Goal: Task Accomplishment & Management: Complete application form

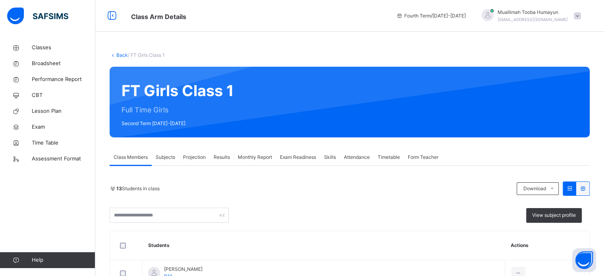
click at [193, 157] on span "Projection" at bounding box center [194, 157] width 23 height 7
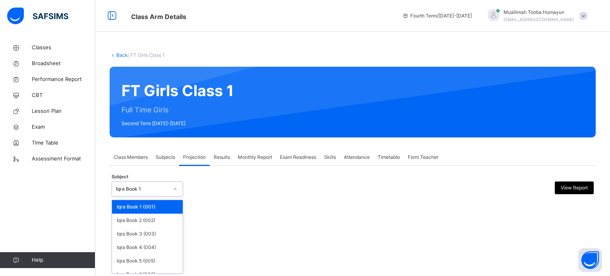
click at [156, 190] on div "Iqra Book 1" at bounding box center [142, 189] width 52 height 7
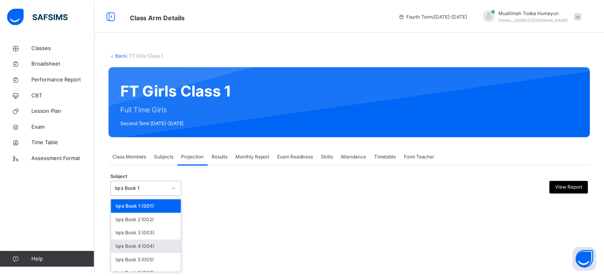
scroll to position [42, 0]
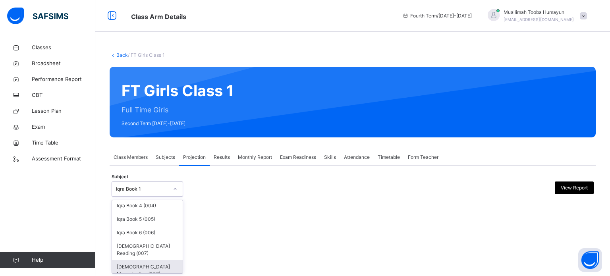
click at [142, 260] on div "[DEMOGRAPHIC_DATA] Memorisation (008)" at bounding box center [147, 270] width 71 height 21
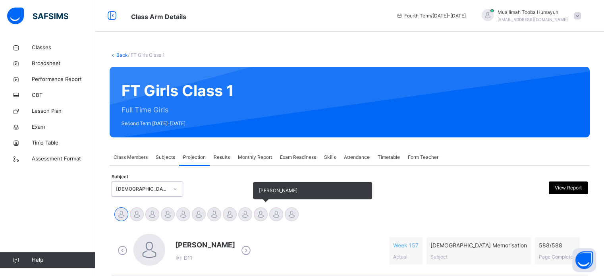
click at [259, 207] on div at bounding box center [261, 214] width 14 height 14
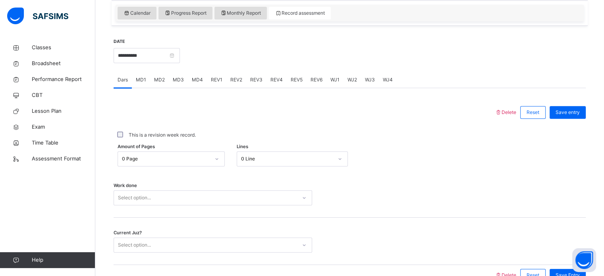
scroll to position [276, 0]
click at [181, 81] on span "MD3" at bounding box center [178, 79] width 11 height 7
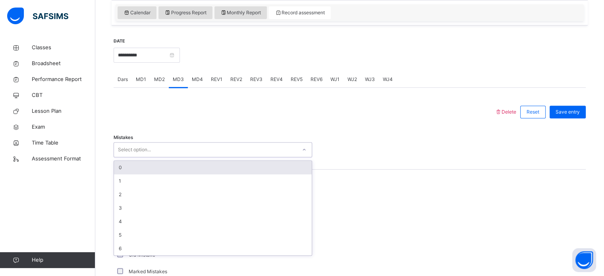
click at [181, 151] on div "Select option..." at bounding box center [205, 150] width 183 height 12
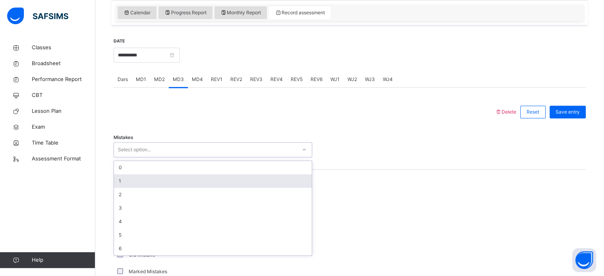
click at [166, 179] on div "1" at bounding box center [213, 181] width 198 height 14
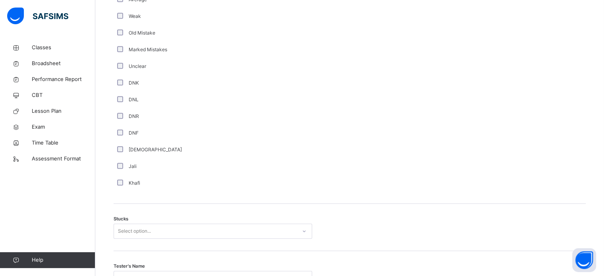
scroll to position [574, 0]
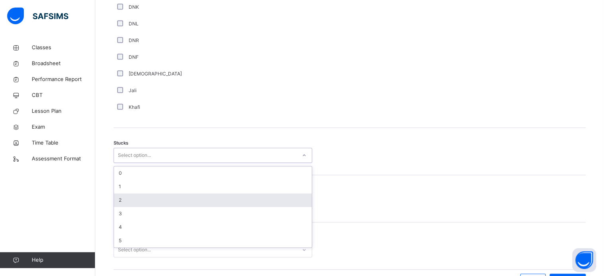
drag, startPoint x: 194, startPoint y: 155, endPoint x: 137, endPoint y: 205, distance: 76.3
click at [137, 163] on div "option 2 focused, 3 of 6. 6 results available. Use Up and Down to choose option…" at bounding box center [213, 155] width 199 height 15
click at [137, 205] on div "2" at bounding box center [213, 200] width 198 height 14
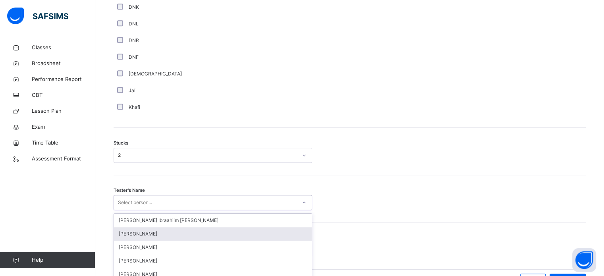
scroll to position [623, 0]
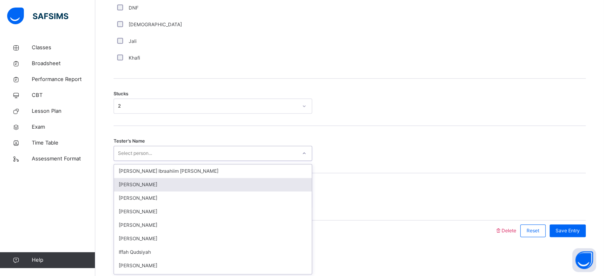
click at [149, 161] on div "option [PERSON_NAME] focused, 2 of 44. 44 results available. Use Up and Down to…" at bounding box center [213, 153] width 199 height 15
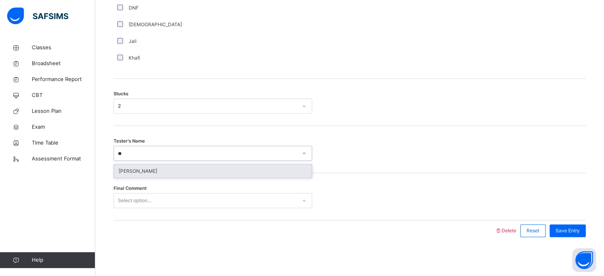
type input "***"
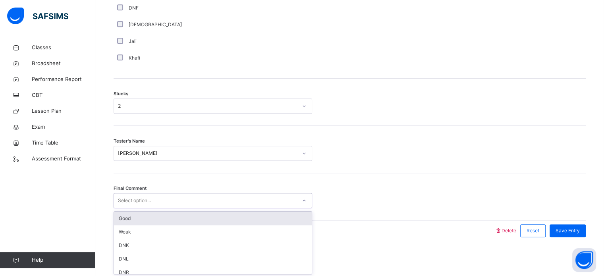
click at [149, 203] on div "Select option..." at bounding box center [134, 200] width 33 height 15
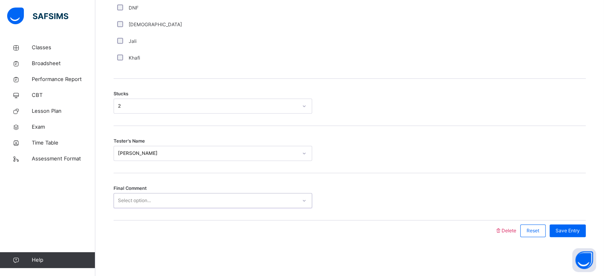
click at [149, 203] on div "Select option..." at bounding box center [134, 200] width 33 height 15
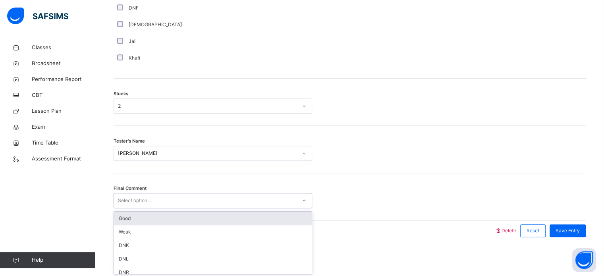
click at [149, 203] on div "Select option..." at bounding box center [134, 200] width 33 height 15
click at [147, 216] on div "Good" at bounding box center [213, 219] width 198 height 14
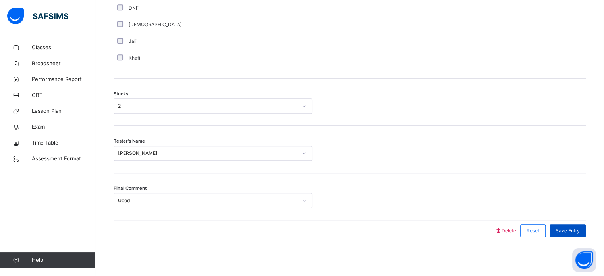
click at [579, 227] on span "Save Entry" at bounding box center [568, 230] width 24 height 7
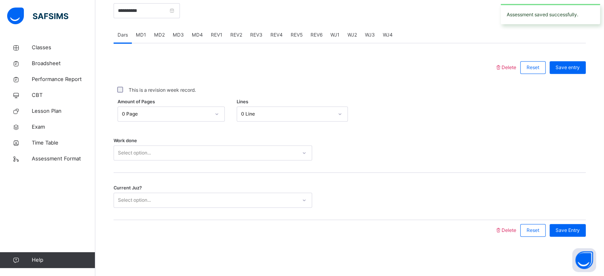
scroll to position [187, 0]
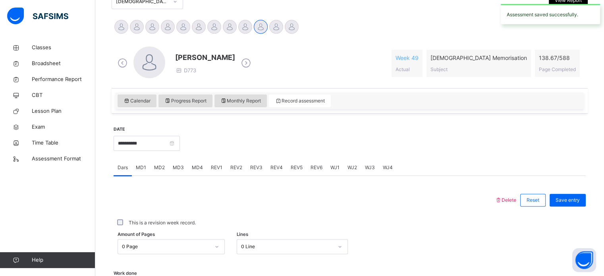
click at [216, 166] on span "REV1" at bounding box center [217, 167] width 12 height 7
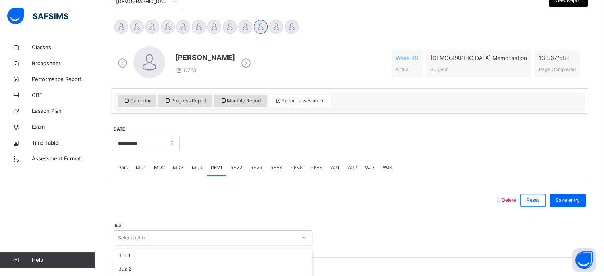
scroll to position [283, 0]
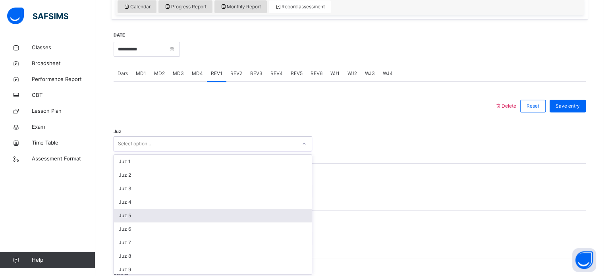
click at [181, 151] on div "option Juz 5 focused, 5 of 30. 30 results available. Use Up and Down to choose …" at bounding box center [213, 143] width 199 height 15
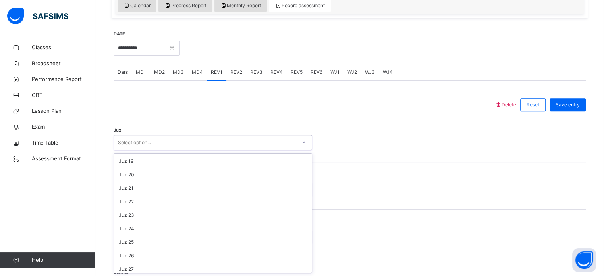
scroll to position [286, 0]
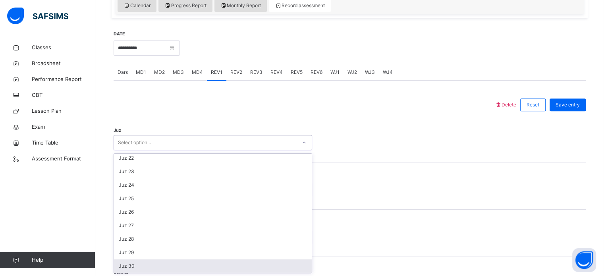
click at [156, 270] on div "Juz 30" at bounding box center [213, 266] width 198 height 14
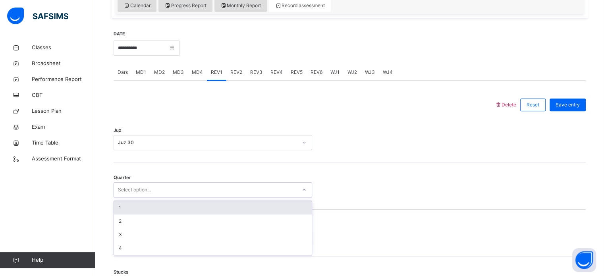
click at [202, 192] on div "Select option..." at bounding box center [205, 190] width 183 height 12
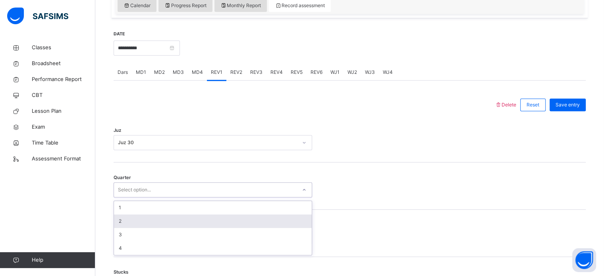
click at [182, 226] on div "2" at bounding box center [213, 222] width 198 height 14
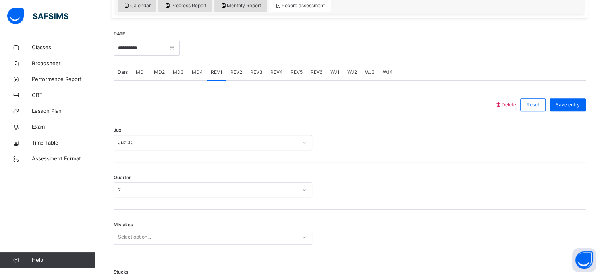
click at [182, 226] on div "Mistakes Select option..." at bounding box center [350, 233] width 472 height 47
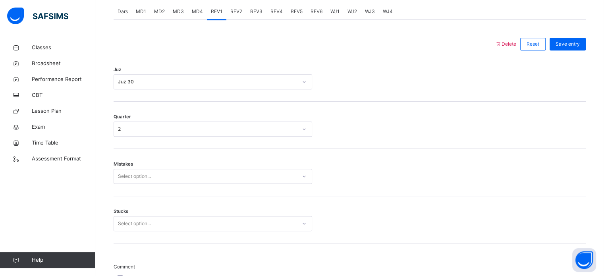
click at [182, 184] on div "Select option..." at bounding box center [213, 176] width 199 height 15
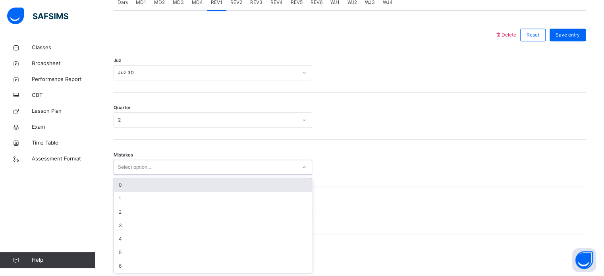
click at [213, 187] on div "0" at bounding box center [213, 185] width 198 height 14
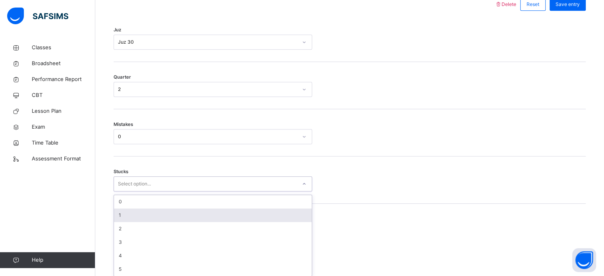
click at [198, 191] on div "option 1 focused, 2 of 6. 6 results available. Use Up and Down to choose option…" at bounding box center [213, 183] width 199 height 15
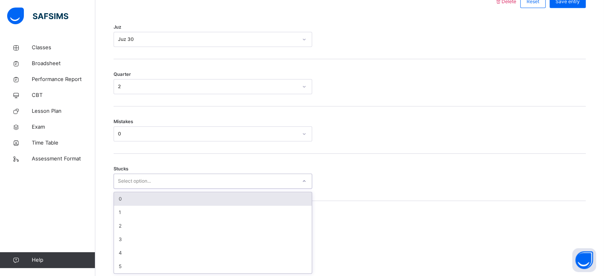
click at [181, 201] on div "0" at bounding box center [213, 199] width 198 height 14
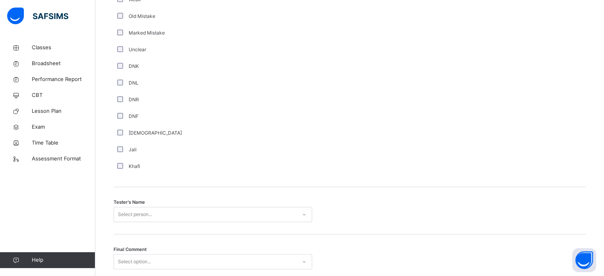
scroll to position [717, 0]
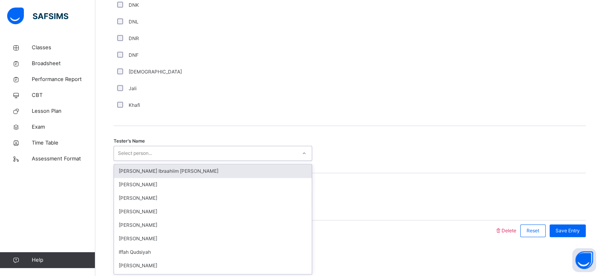
click at [183, 154] on div "Select person..." at bounding box center [205, 153] width 183 height 12
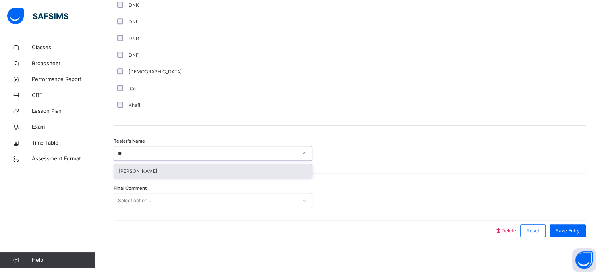
type input "***"
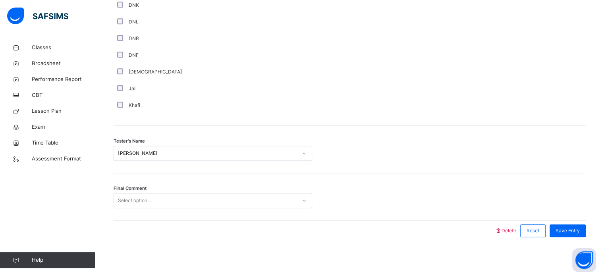
click at [186, 213] on div "Final Comment Select option..." at bounding box center [350, 196] width 472 height 47
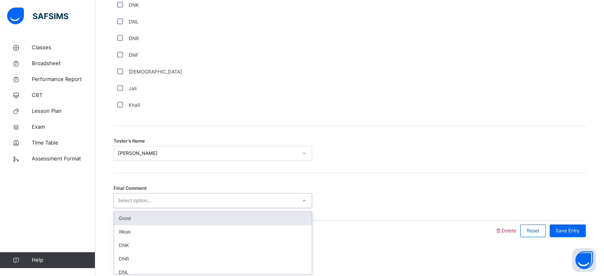
click at [191, 206] on div "Select option..." at bounding box center [213, 200] width 199 height 15
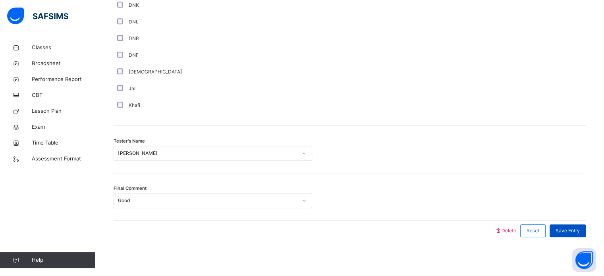
click at [562, 232] on span "Save Entry" at bounding box center [568, 230] width 24 height 7
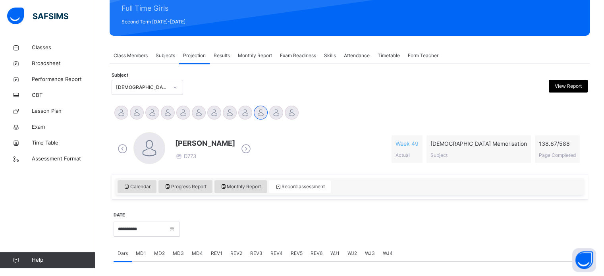
scroll to position [102, 0]
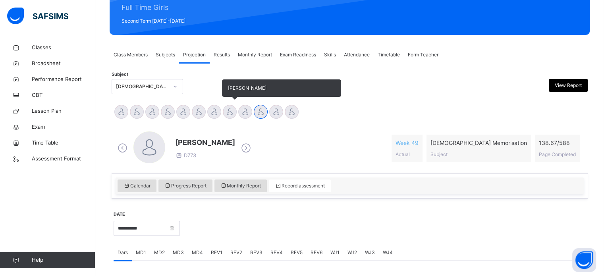
click at [234, 112] on div at bounding box center [230, 112] width 14 height 14
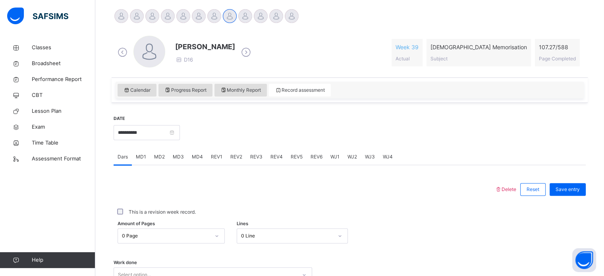
scroll to position [198, 0]
click at [174, 160] on div "MD3" at bounding box center [178, 157] width 19 height 16
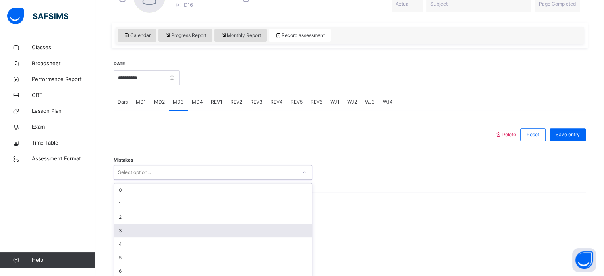
scroll to position [258, 0]
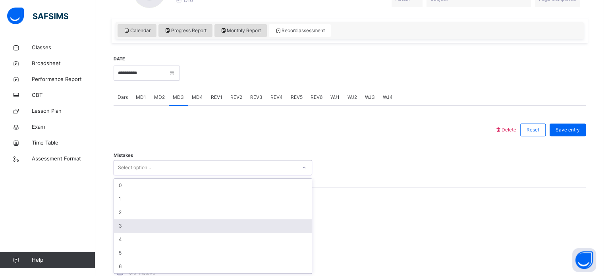
click at [138, 175] on div "option 3 focused, 4 of 7. 7 results available. Use Up and Down to choose option…" at bounding box center [213, 167] width 199 height 15
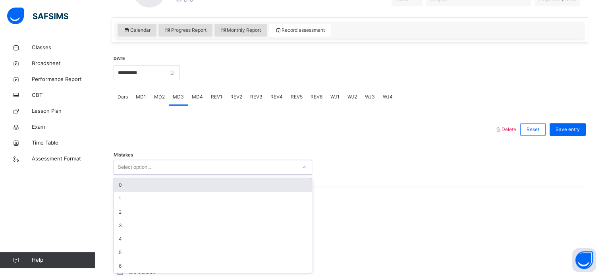
click at [159, 188] on div "0" at bounding box center [213, 185] width 198 height 14
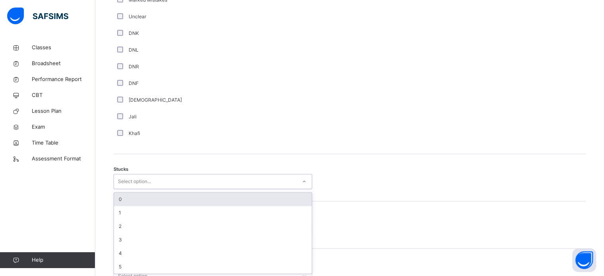
click at [197, 185] on div "Select option..." at bounding box center [205, 182] width 183 height 12
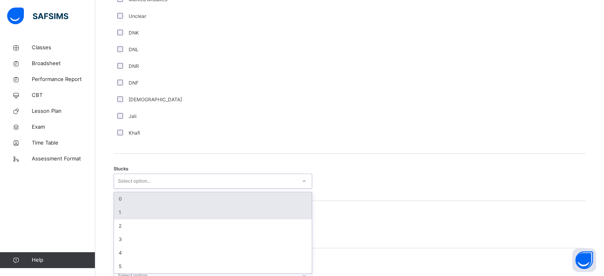
scroll to position [548, 0]
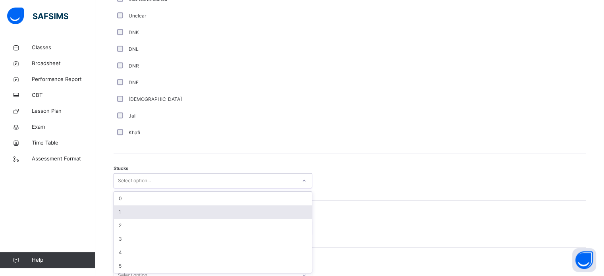
click at [137, 209] on div "1" at bounding box center [213, 212] width 198 height 14
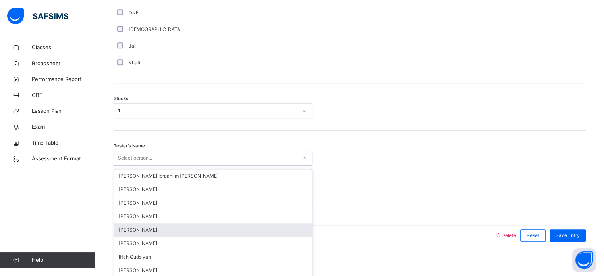
click at [135, 166] on div "option [PERSON_NAME] focused, 5 of 44. 44 results available. Use Up and Down to…" at bounding box center [213, 158] width 199 height 15
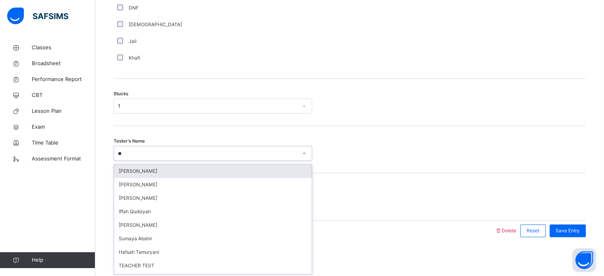
type input "***"
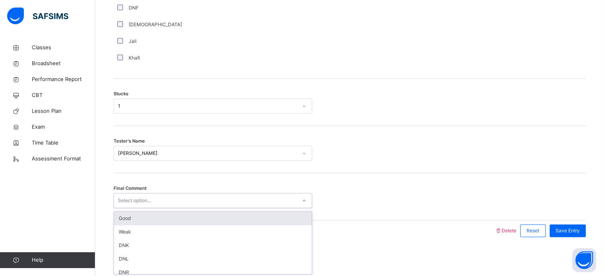
click at [160, 200] on div "Select option..." at bounding box center [205, 201] width 183 height 12
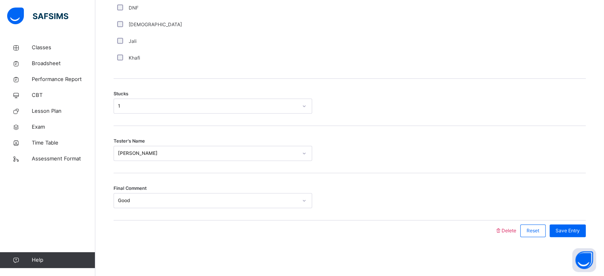
click at [579, 222] on div "Save Entry" at bounding box center [566, 230] width 40 height 21
drag, startPoint x: 579, startPoint y: 222, endPoint x: 578, endPoint y: 230, distance: 8.0
click at [578, 230] on div "Save Entry" at bounding box center [566, 230] width 40 height 21
click at [578, 230] on span "Save Entry" at bounding box center [568, 230] width 24 height 7
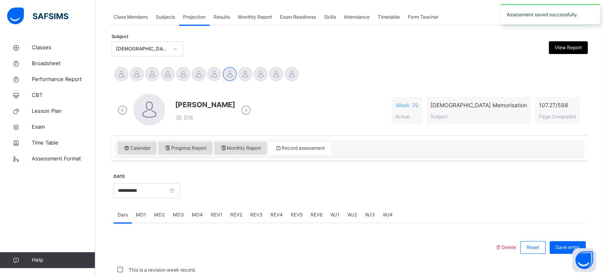
scroll to position [320, 0]
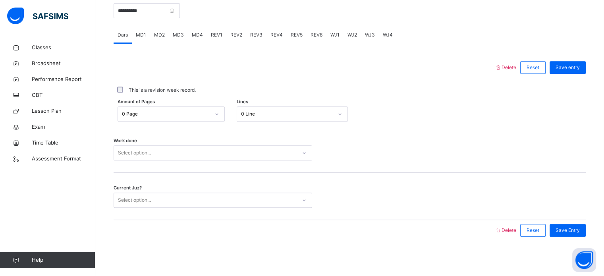
click at [237, 34] on span "REV2" at bounding box center [236, 34] width 12 height 7
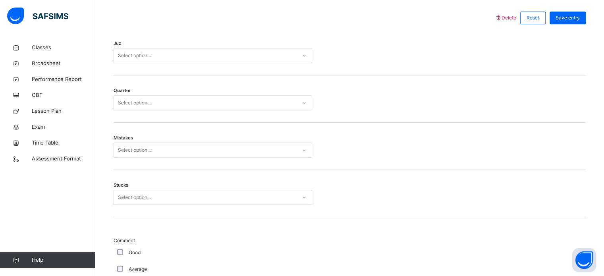
scroll to position [291, 0]
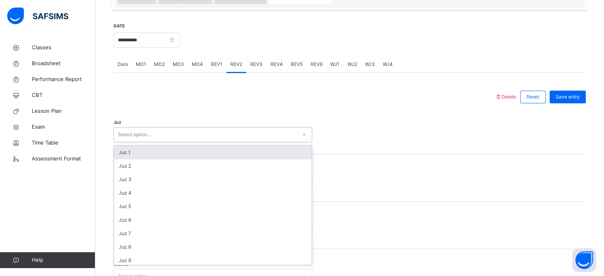
click at [160, 133] on div "Select option..." at bounding box center [205, 135] width 183 height 12
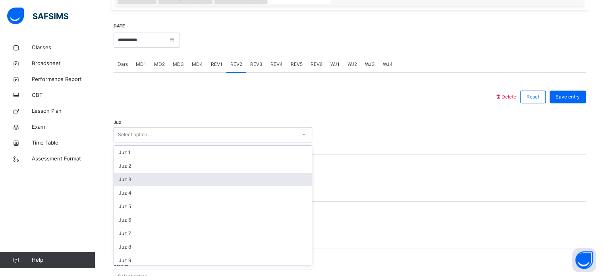
scroll to position [286, 0]
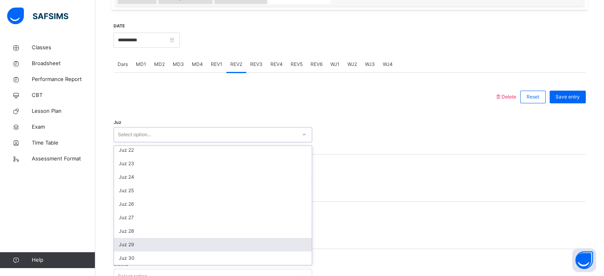
click at [139, 244] on div "Juz 29" at bounding box center [213, 245] width 198 height 14
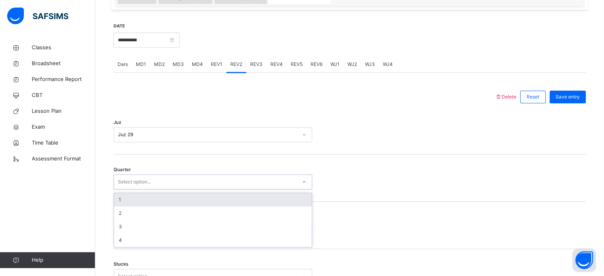
click at [194, 182] on div "Select option..." at bounding box center [205, 182] width 183 height 12
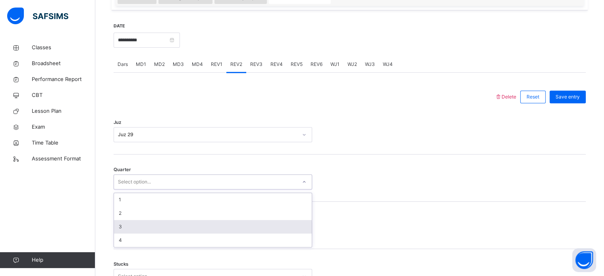
click at [149, 228] on div "3" at bounding box center [213, 227] width 198 height 14
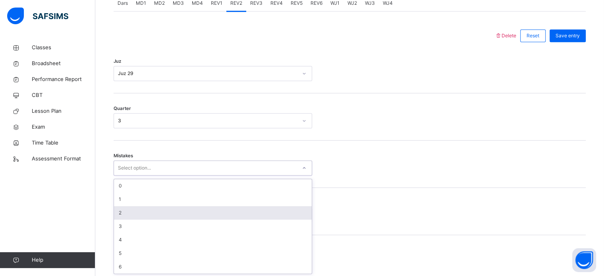
click at [149, 176] on div "option 2 focused, 3 of 7. 7 results available. Use Up and Down to choose option…" at bounding box center [213, 167] width 199 height 15
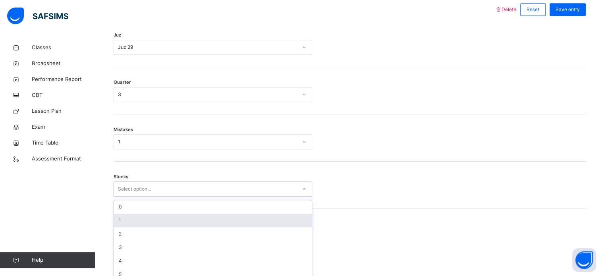
scroll to position [386, 0]
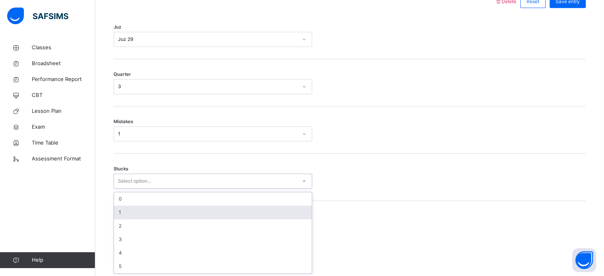
click at [160, 189] on div "option 1 focused, 2 of 6. 6 results available. Use Up and Down to choose option…" at bounding box center [213, 181] width 199 height 15
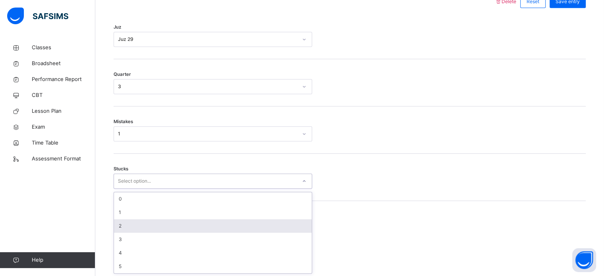
click at [133, 226] on div "2" at bounding box center [213, 226] width 198 height 14
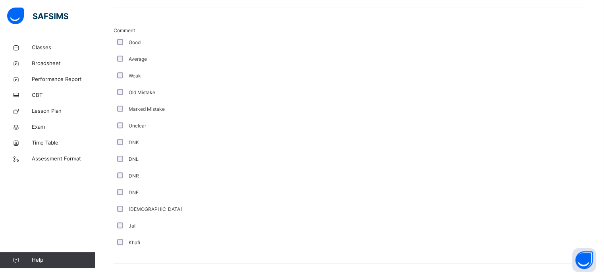
scroll to position [717, 0]
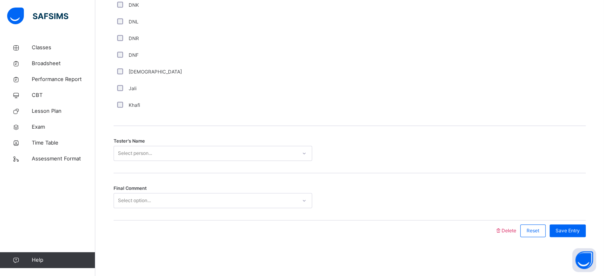
click at [221, 147] on div "Select person..." at bounding box center [205, 153] width 183 height 12
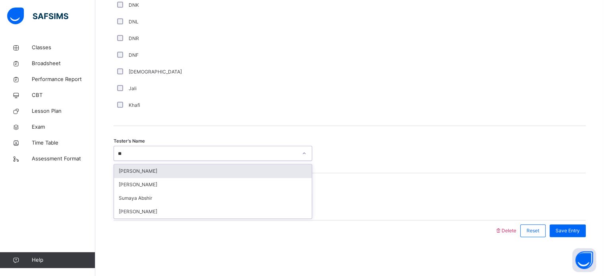
type input "***"
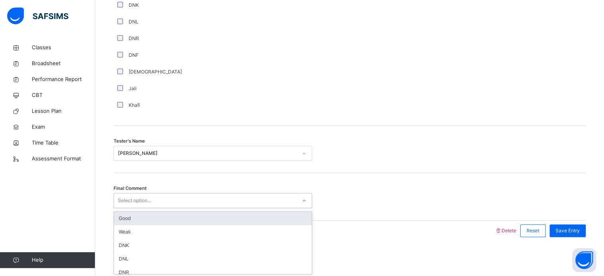
click at [201, 201] on div "Select option..." at bounding box center [205, 201] width 183 height 12
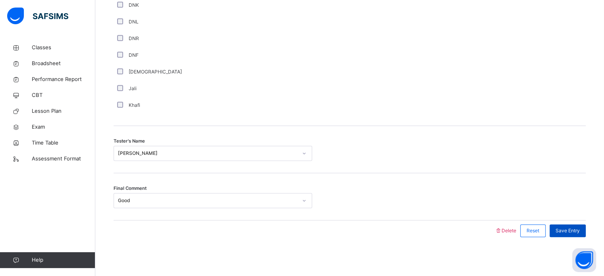
click at [571, 229] on span "Save Entry" at bounding box center [568, 230] width 24 height 7
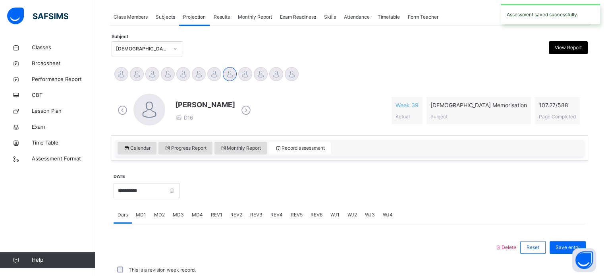
scroll to position [320, 0]
